Goal: Check status: Check status

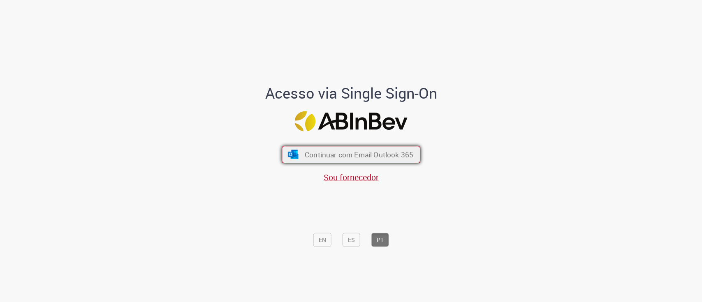
click at [298, 156] on button "Continuar com Email Outlook 365" at bounding box center [351, 154] width 139 height 17
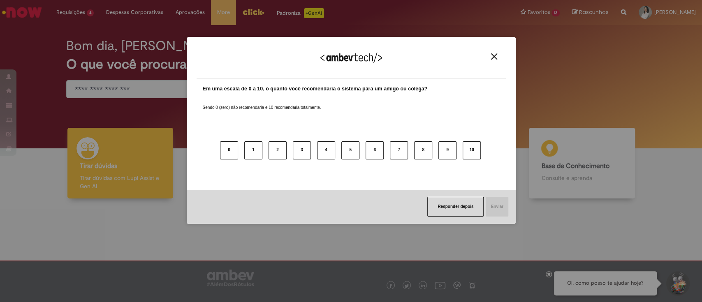
click at [485, 57] on div "Agradecemos seu feedback!" at bounding box center [350, 63] width 309 height 32
click at [496, 55] on img "Close" at bounding box center [494, 56] width 6 height 6
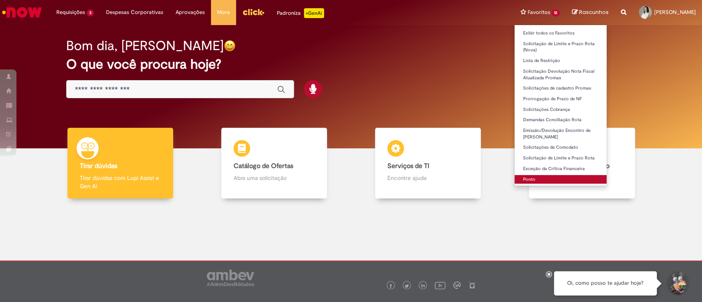
click at [514, 178] on link "Ponto" at bounding box center [560, 179] width 92 height 9
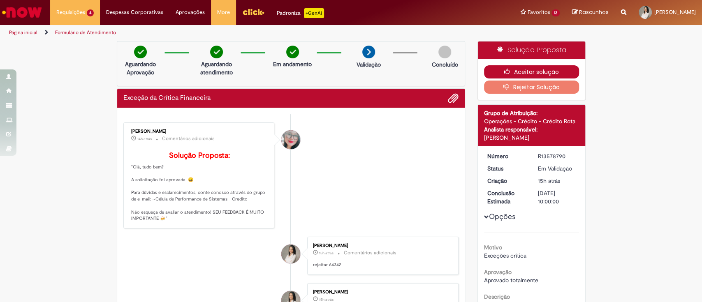
click at [542, 69] on button "Aceitar solução" at bounding box center [531, 71] width 95 height 13
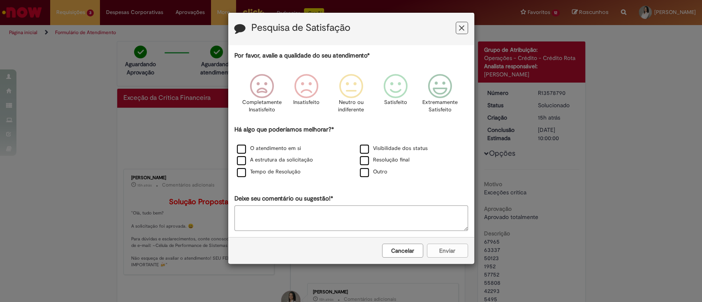
click at [460, 27] on icon "Feedback" at bounding box center [461, 28] width 5 height 9
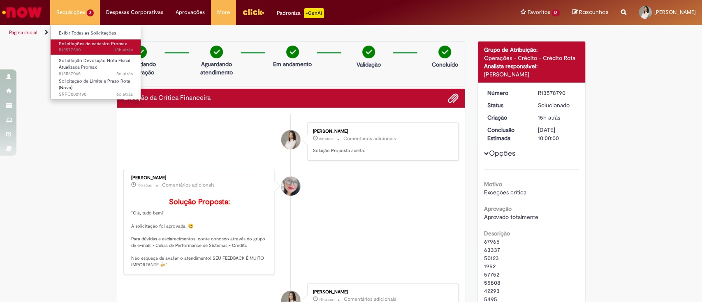
click at [73, 45] on span "Solicitações de cadastro Promax" at bounding box center [93, 44] width 68 height 6
click at [67, 51] on span "18h atrás 18 horas atrás R13577590" at bounding box center [96, 50] width 74 height 7
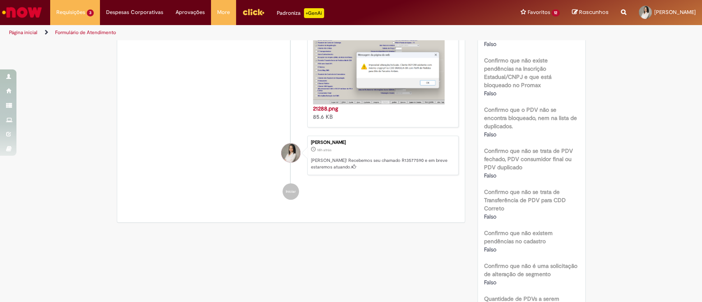
scroll to position [329, 0]
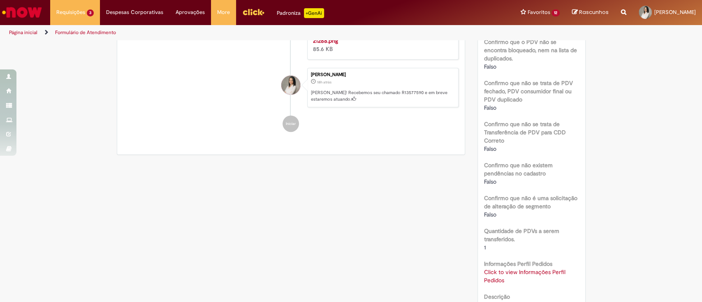
click at [502, 277] on div "Click to view Informações Perfil Pedidos Click to view Informações Perfil Pedid…" at bounding box center [531, 276] width 95 height 16
click at [500, 271] on link "Click to view Informações Perfil Pedidos" at bounding box center [524, 276] width 81 height 16
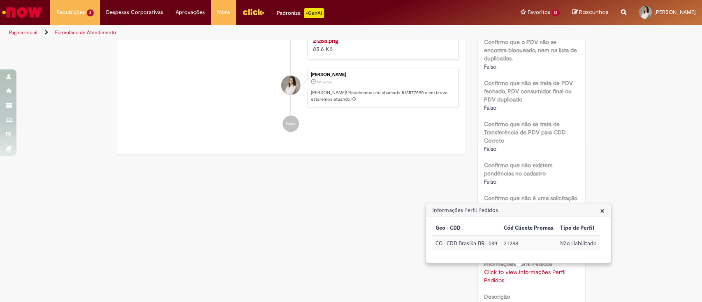
click at [510, 241] on td "21288" at bounding box center [528, 243] width 56 height 15
copy td "21288"
